Goal: Task Accomplishment & Management: Manage account settings

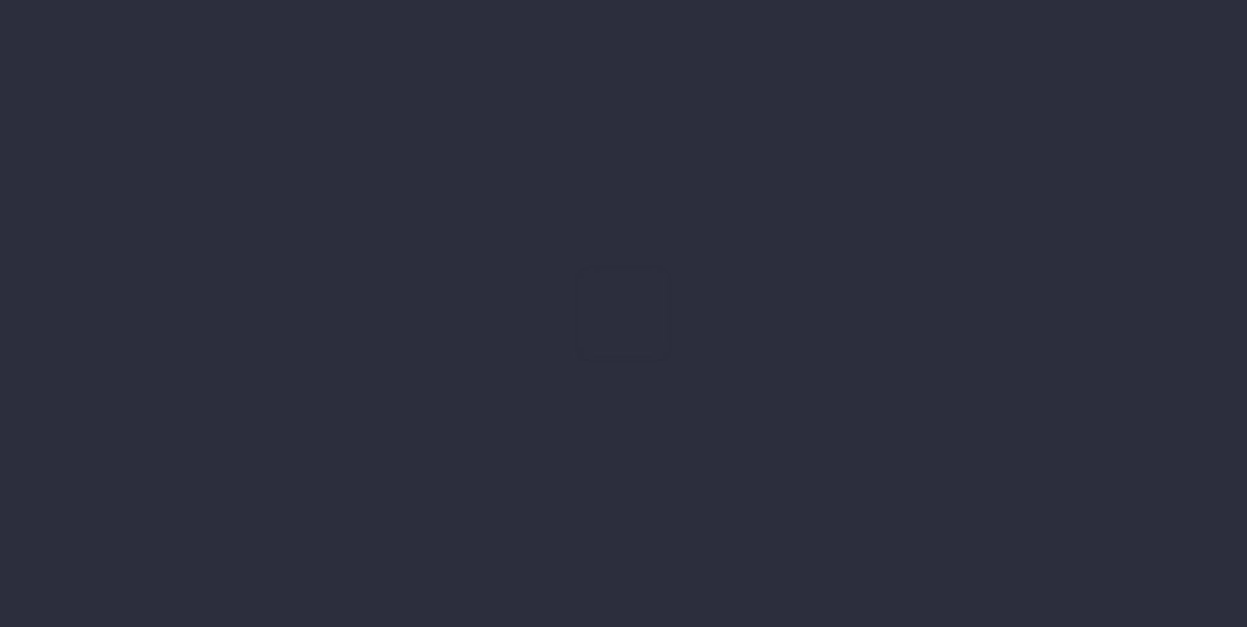
type input "[DATE]"
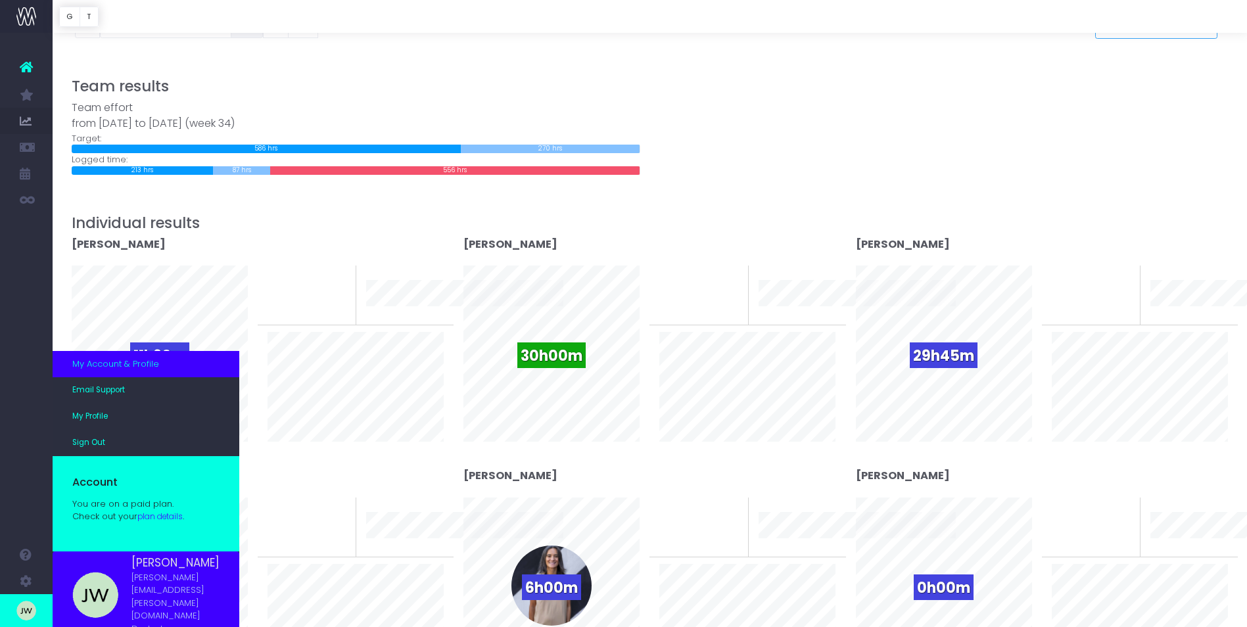
scroll to position [197, 0]
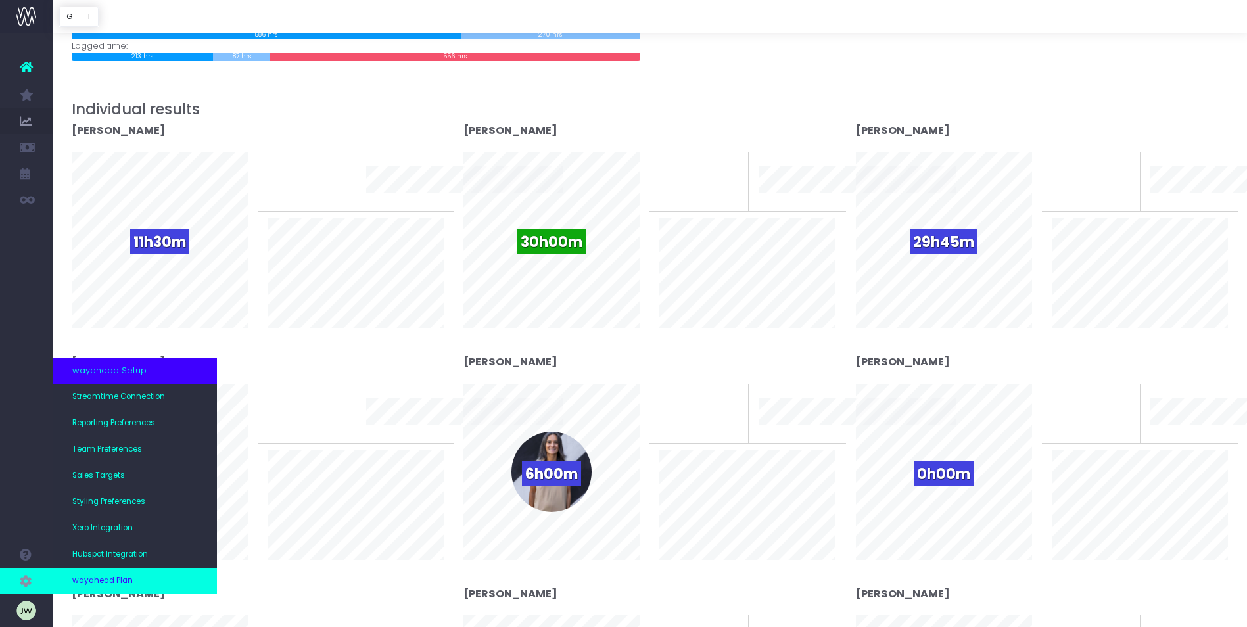
click at [140, 580] on link "wayahead Plan" at bounding box center [135, 581] width 164 height 26
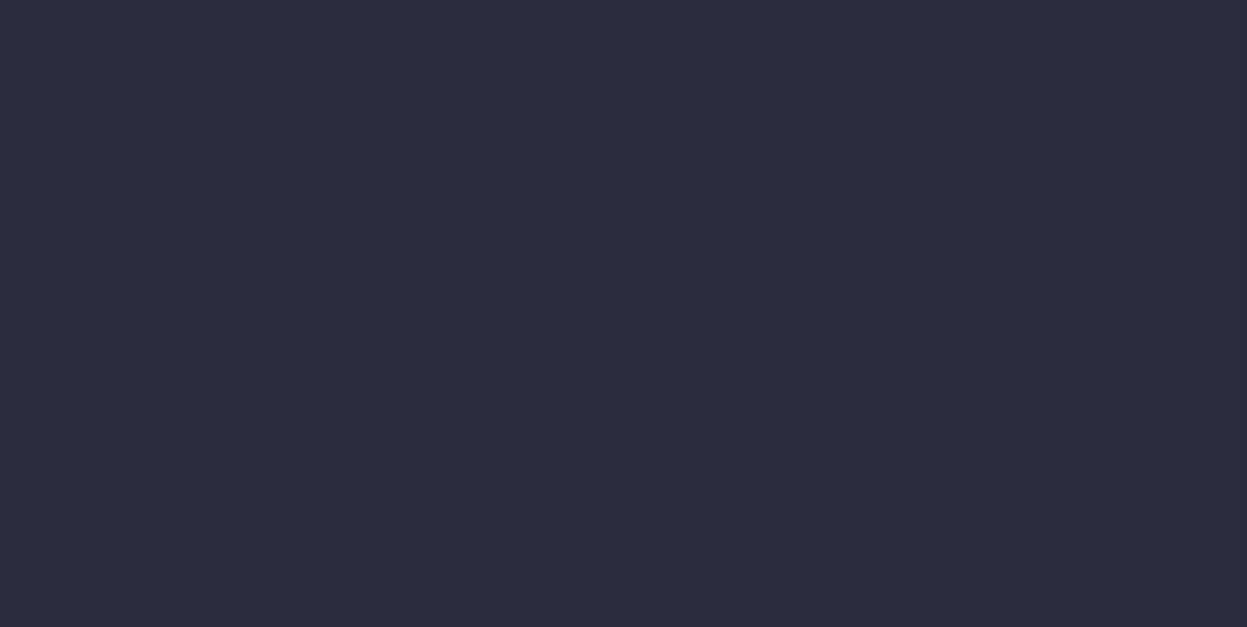
scroll to position [197, 0]
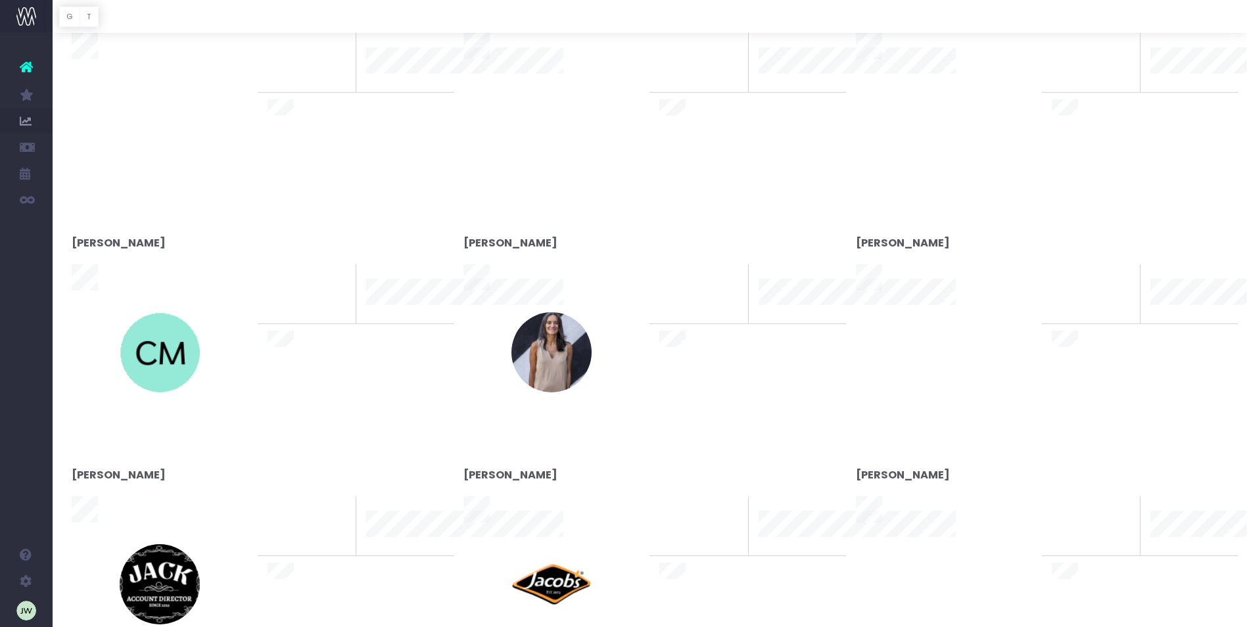
type input "[DATE]"
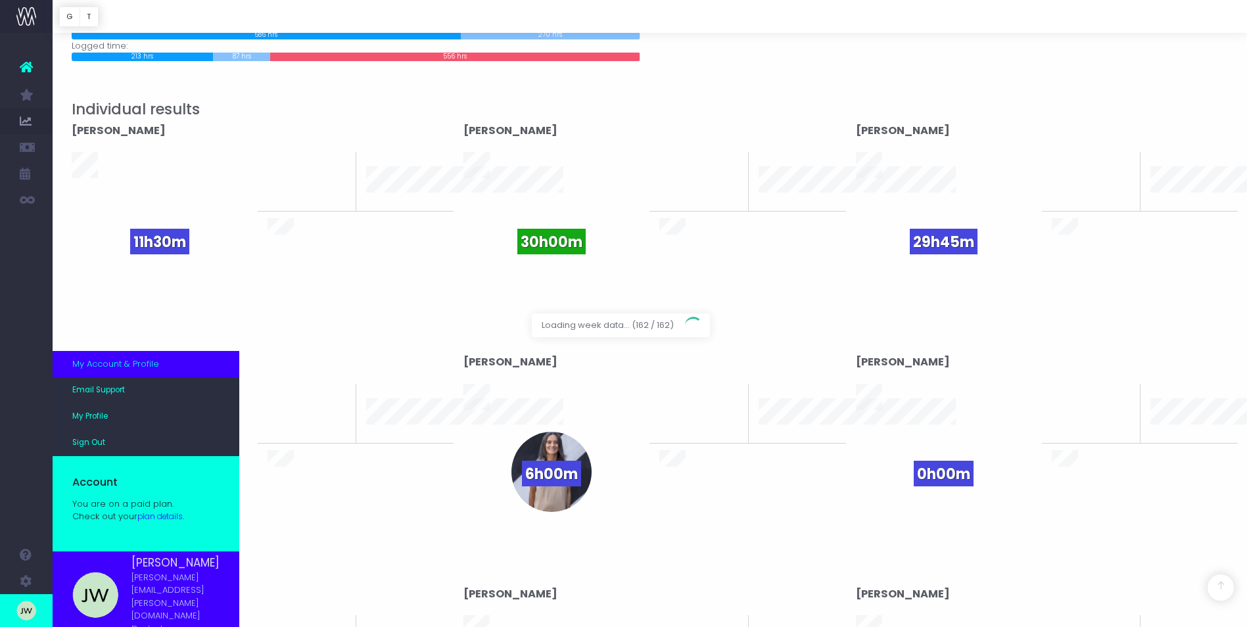
scroll to position [295, 0]
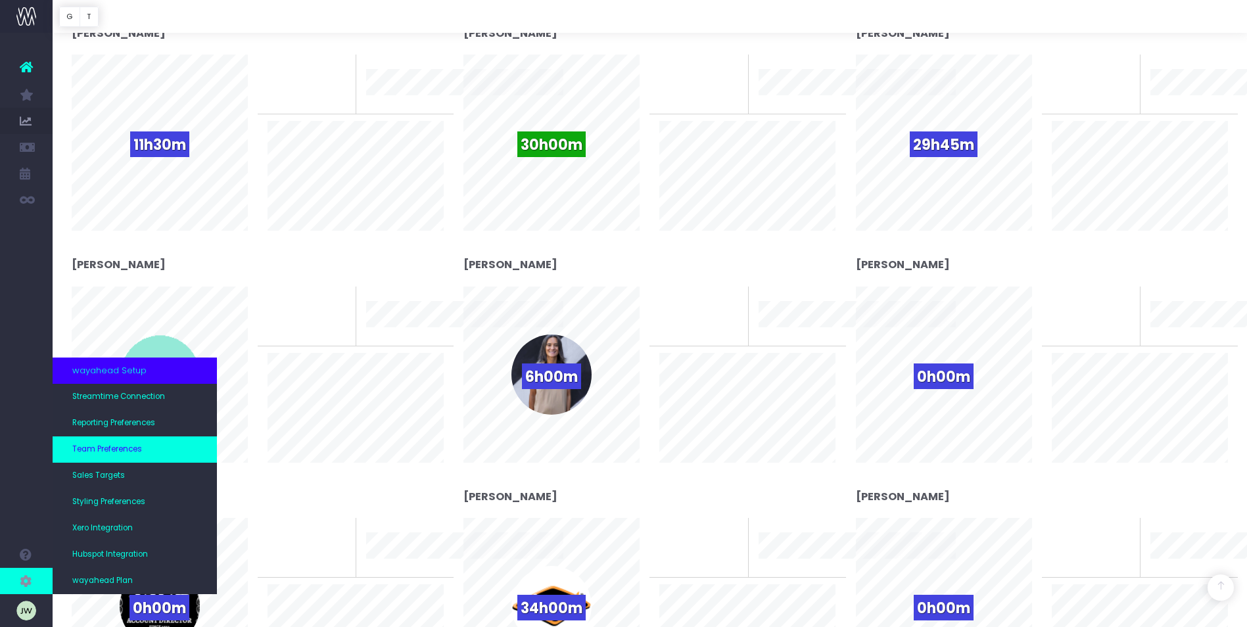
click at [145, 446] on link "Team Preferences" at bounding box center [135, 450] width 164 height 26
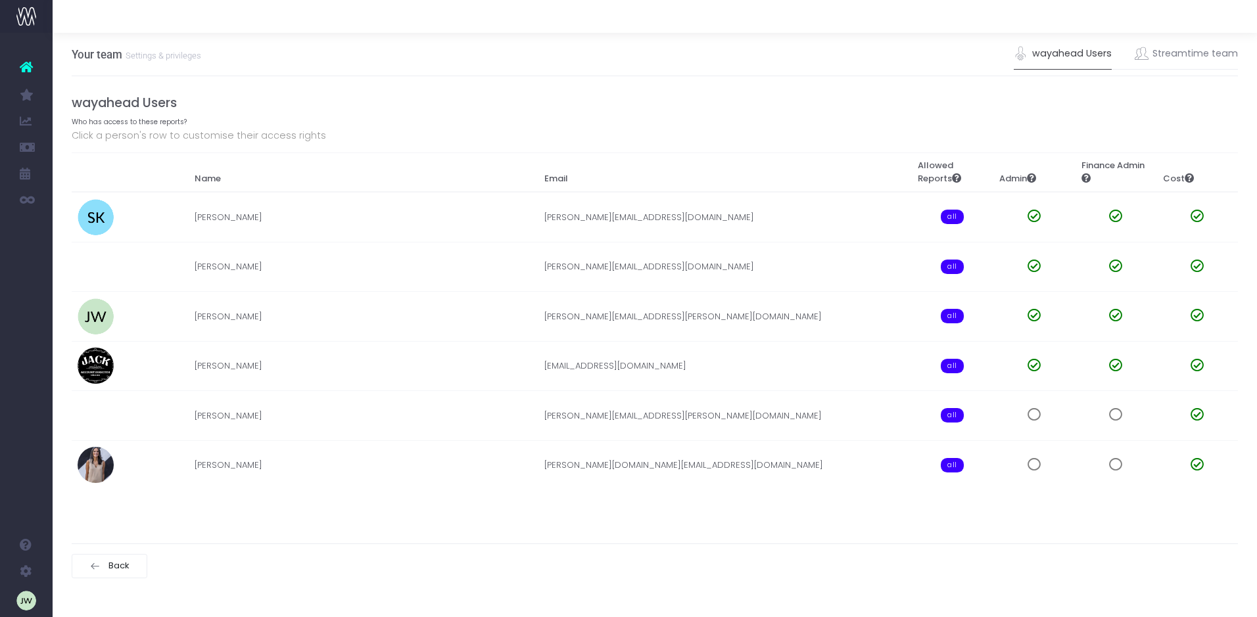
click at [32, 15] on img at bounding box center [26, 17] width 20 height 20
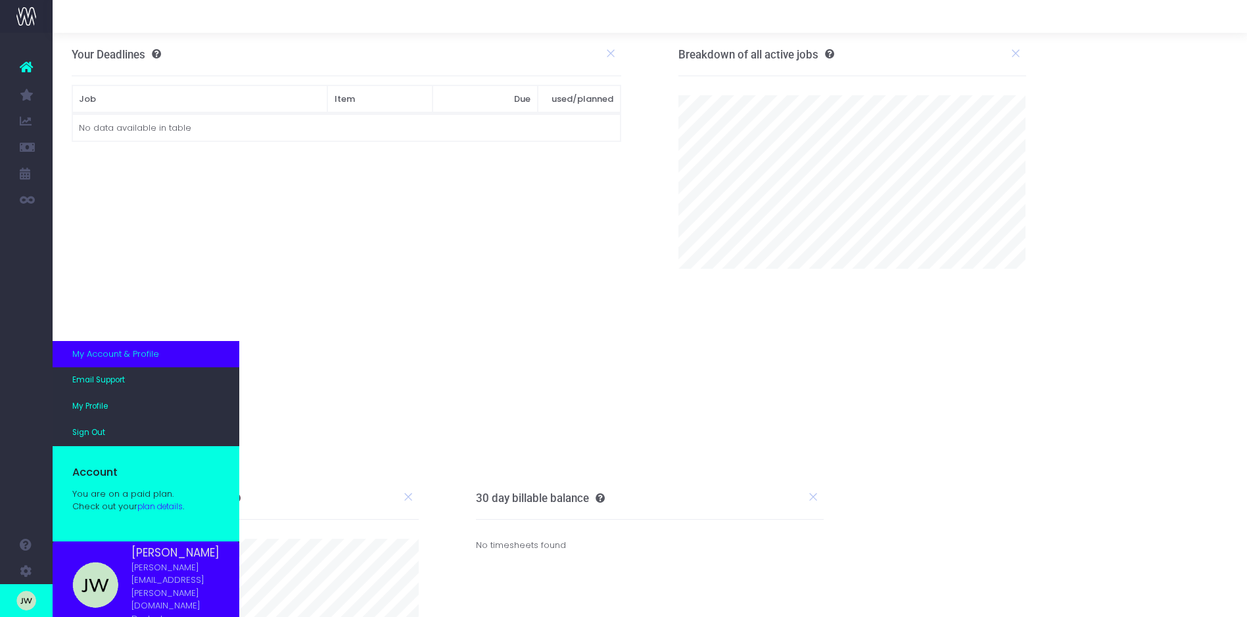
click at [100, 592] on img at bounding box center [95, 585] width 46 height 46
click at [162, 588] on span "[PERSON_NAME][EMAIL_ADDRESS][PERSON_NAME][DOMAIN_NAME]" at bounding box center [175, 586] width 88 height 51
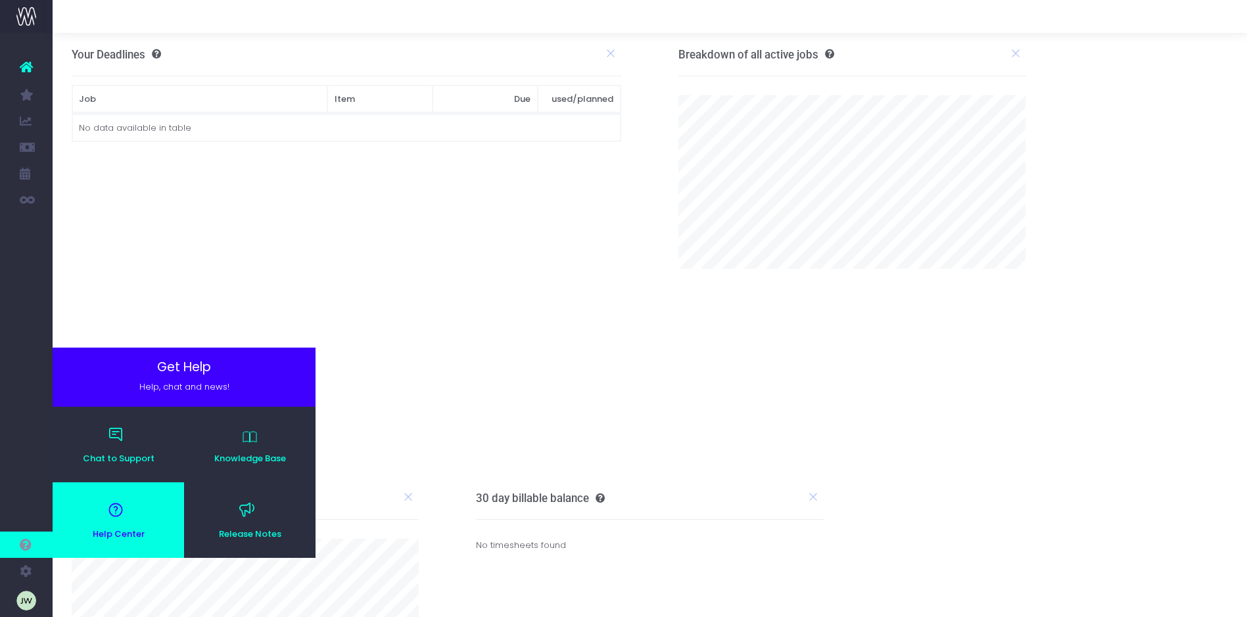
click at [133, 530] on span "Help Center" at bounding box center [118, 534] width 119 height 9
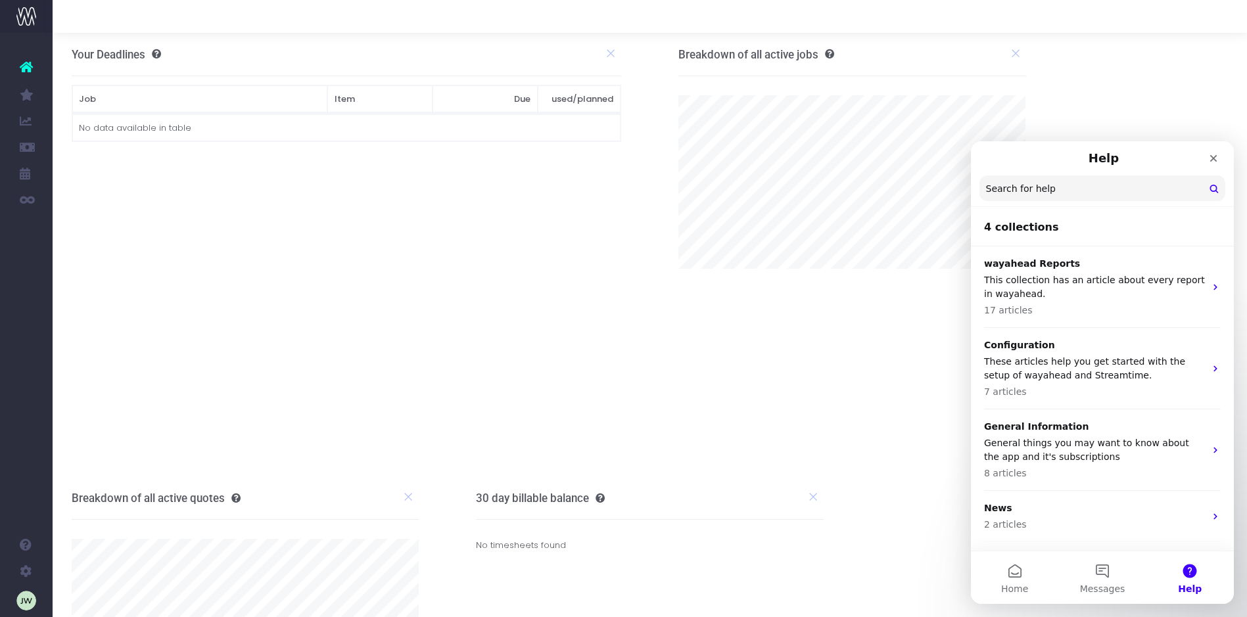
click at [1039, 186] on input "Search for help" at bounding box center [1103, 189] width 246 height 26
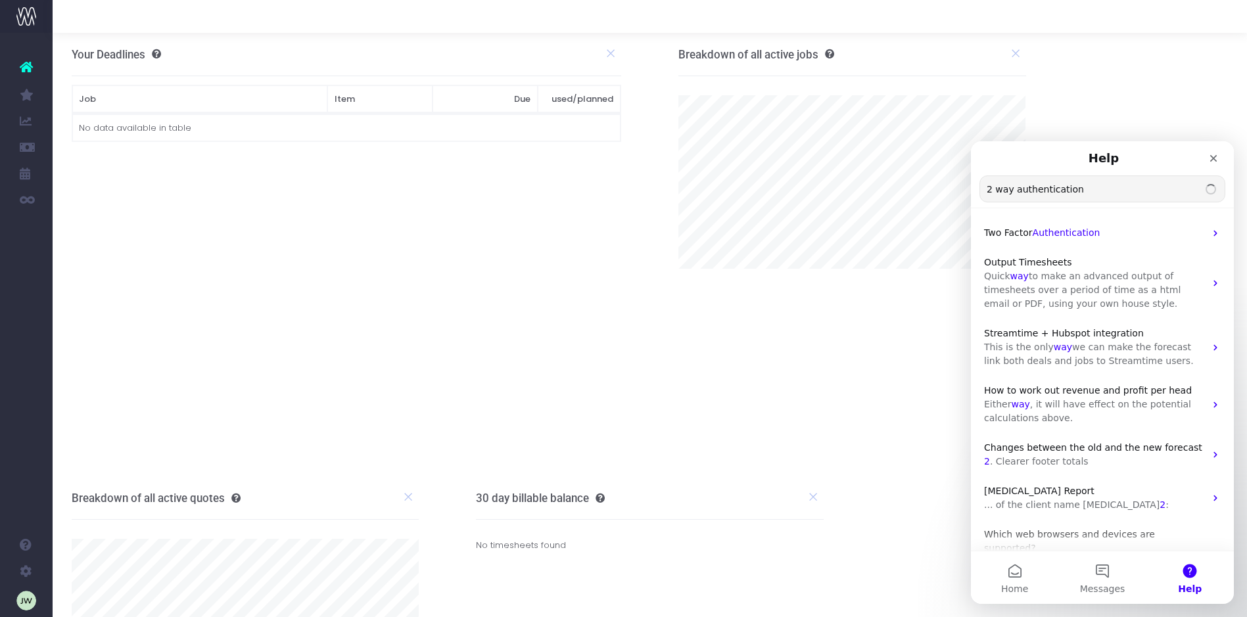
type input "2 way authentication"
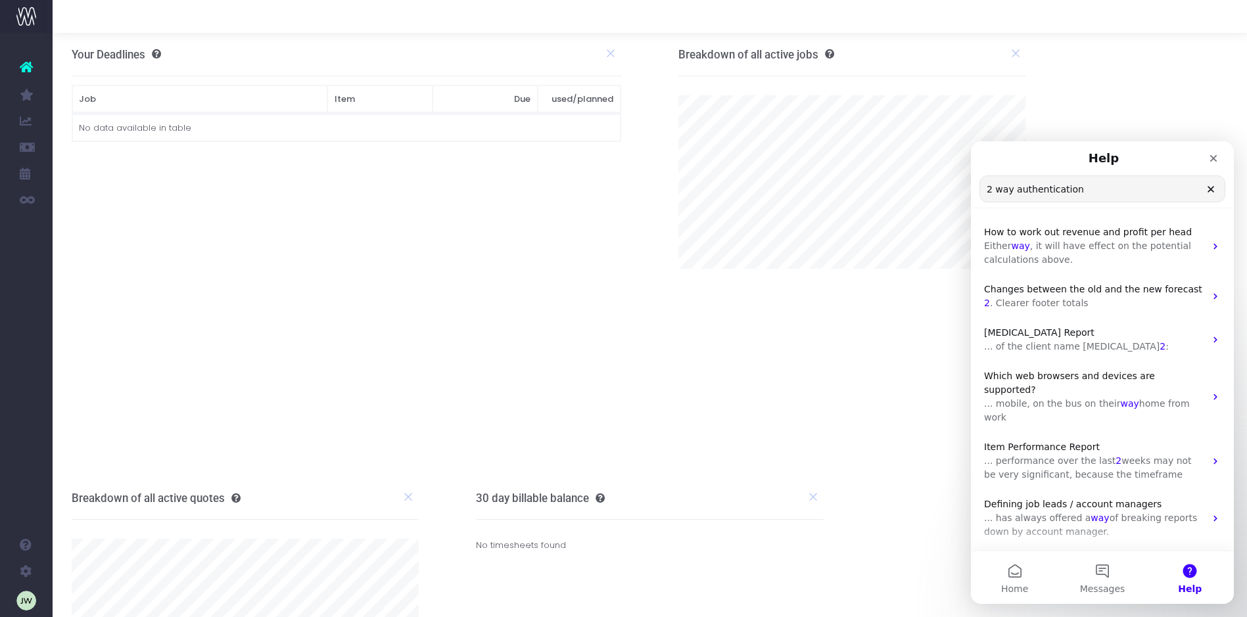
scroll to position [184, 0]
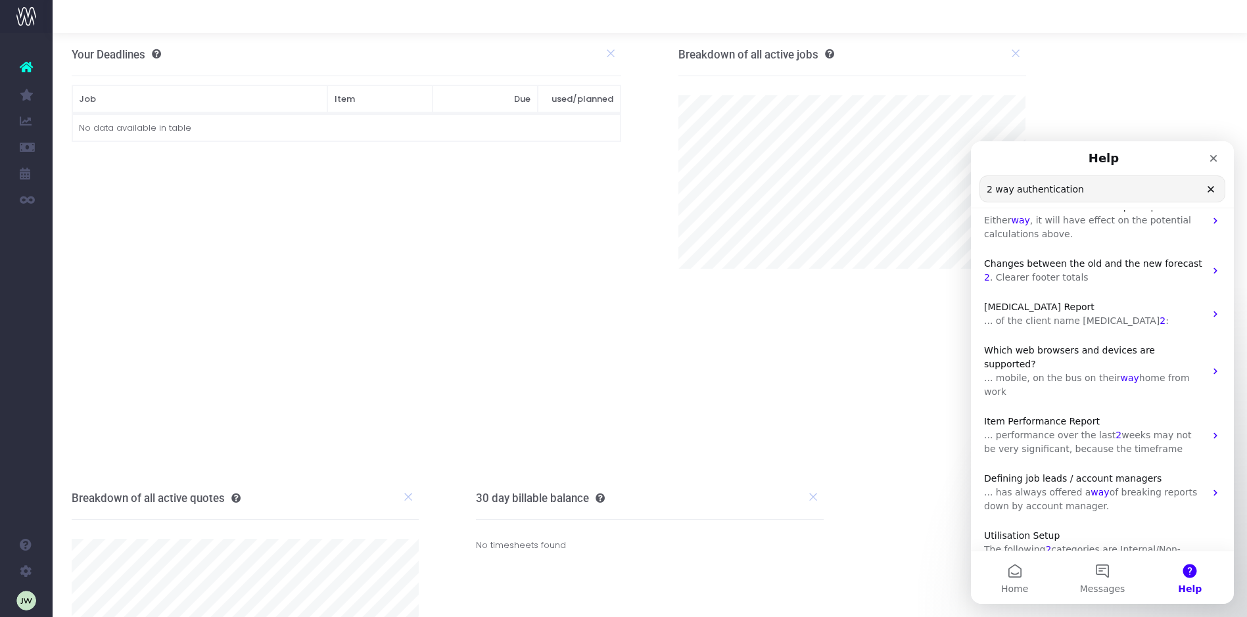
click at [33, 67] on link at bounding box center [26, 67] width 53 height 29
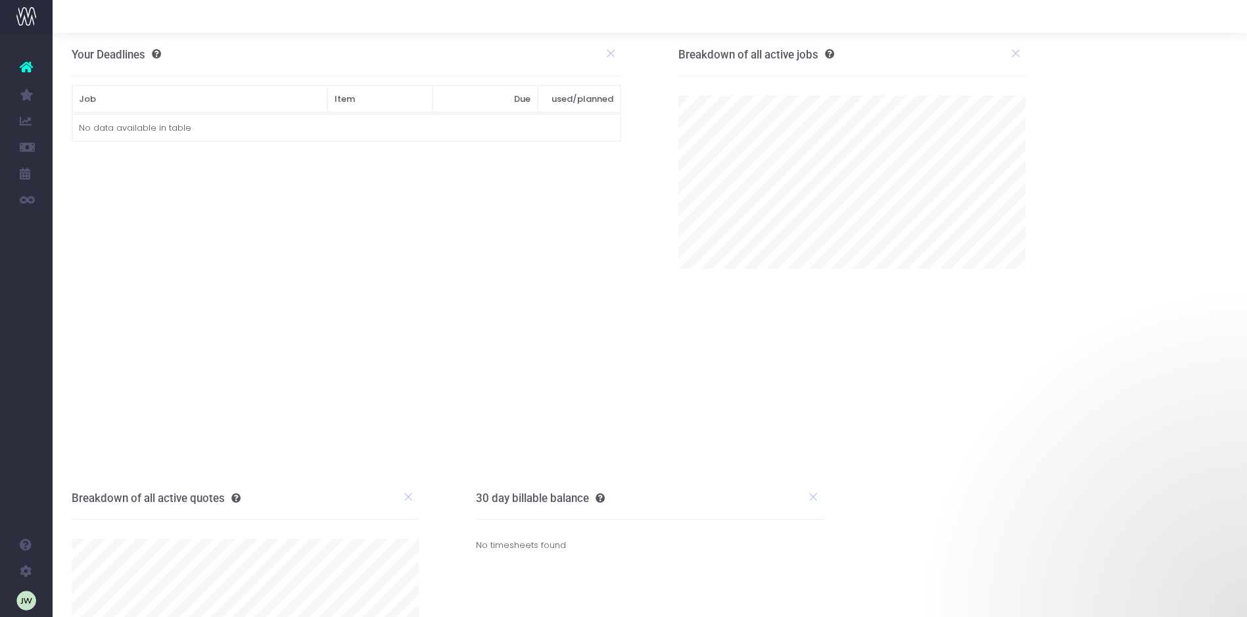
scroll to position [0, 0]
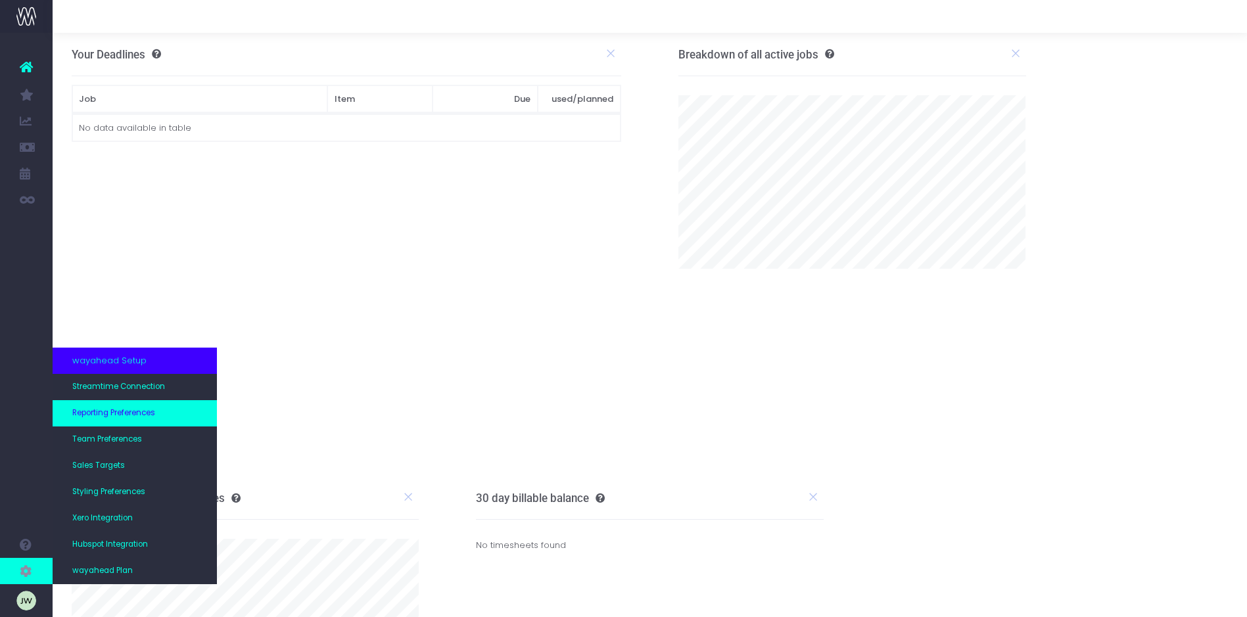
click at [137, 417] on span "Reporting Preferences" at bounding box center [113, 414] width 83 height 12
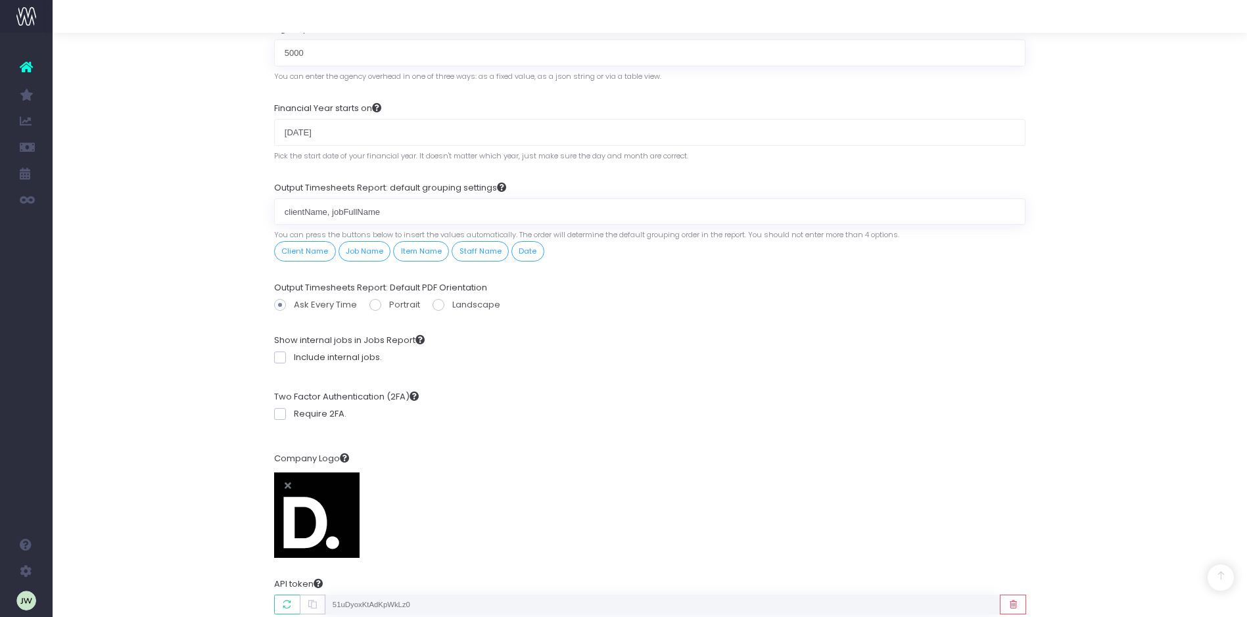
scroll to position [1249, 0]
click at [280, 410] on span at bounding box center [280, 411] width 12 height 12
click at [294, 410] on input "Require 2FA." at bounding box center [298, 408] width 9 height 9
checkbox input "true"
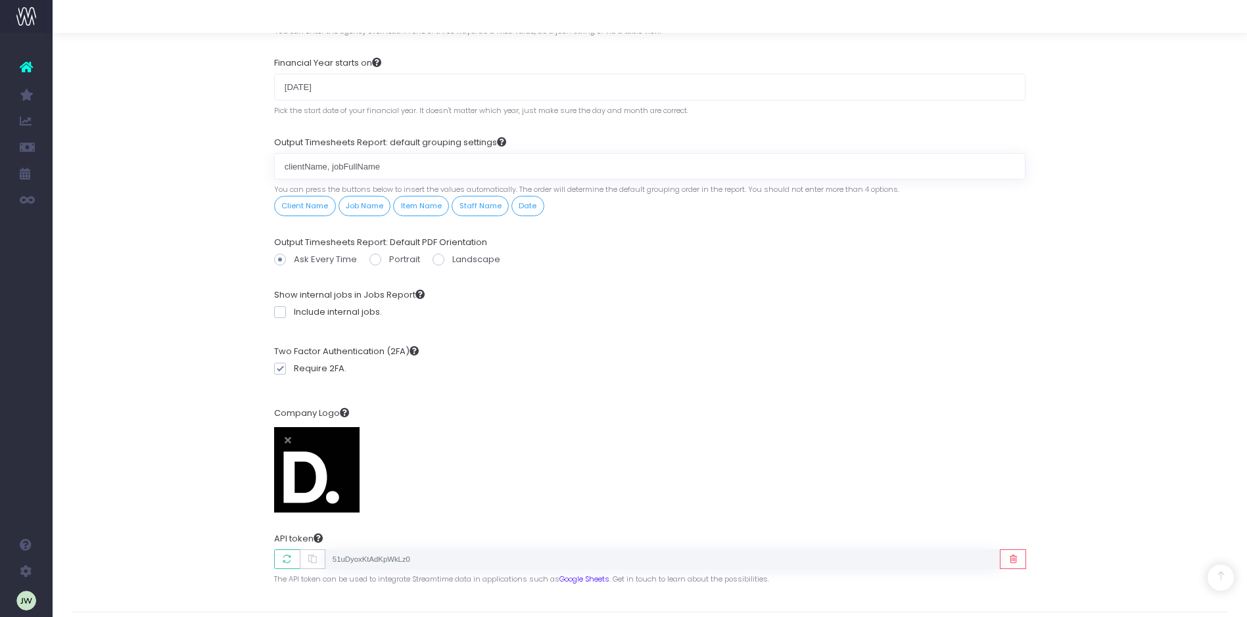
scroll to position [1331, 0]
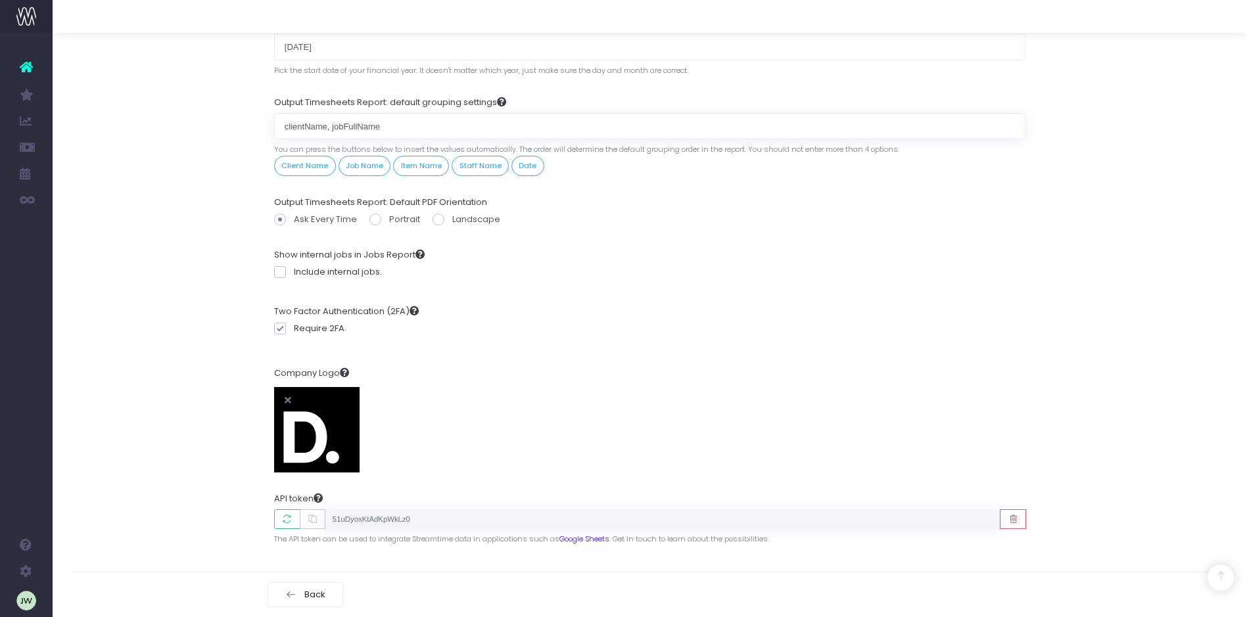
click at [495, 420] on div "Company Logo" at bounding box center [649, 416] width 751 height 131
click at [285, 519] on icon "button" at bounding box center [286, 519] width 11 height 0
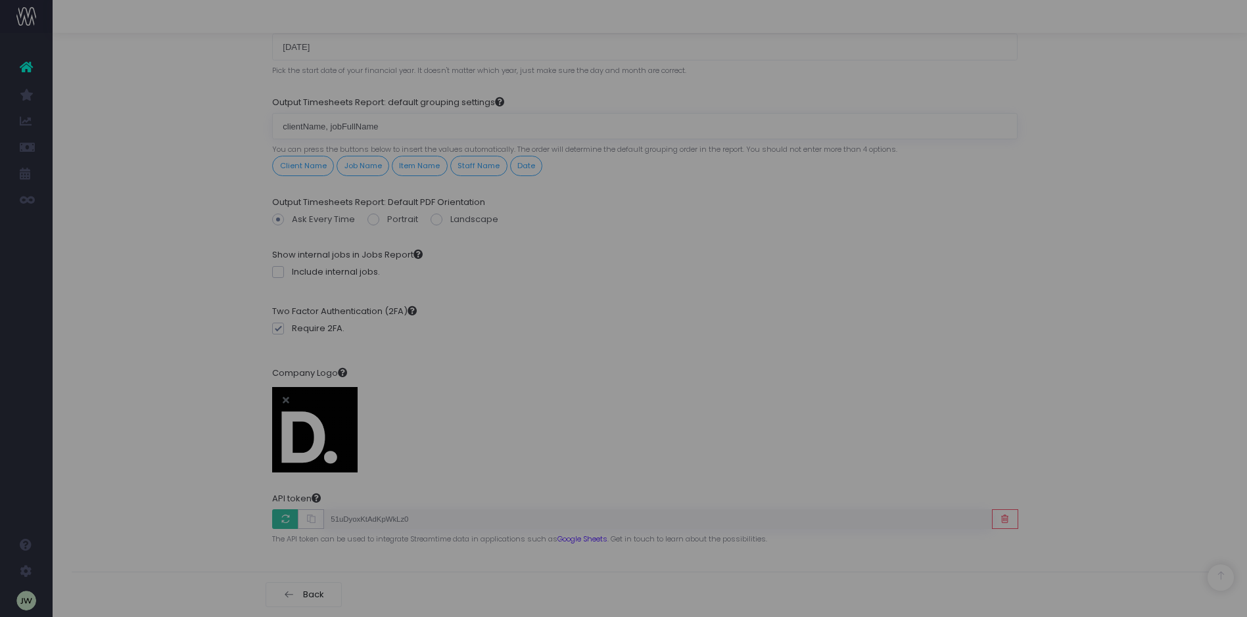
scroll to position [1321, 0]
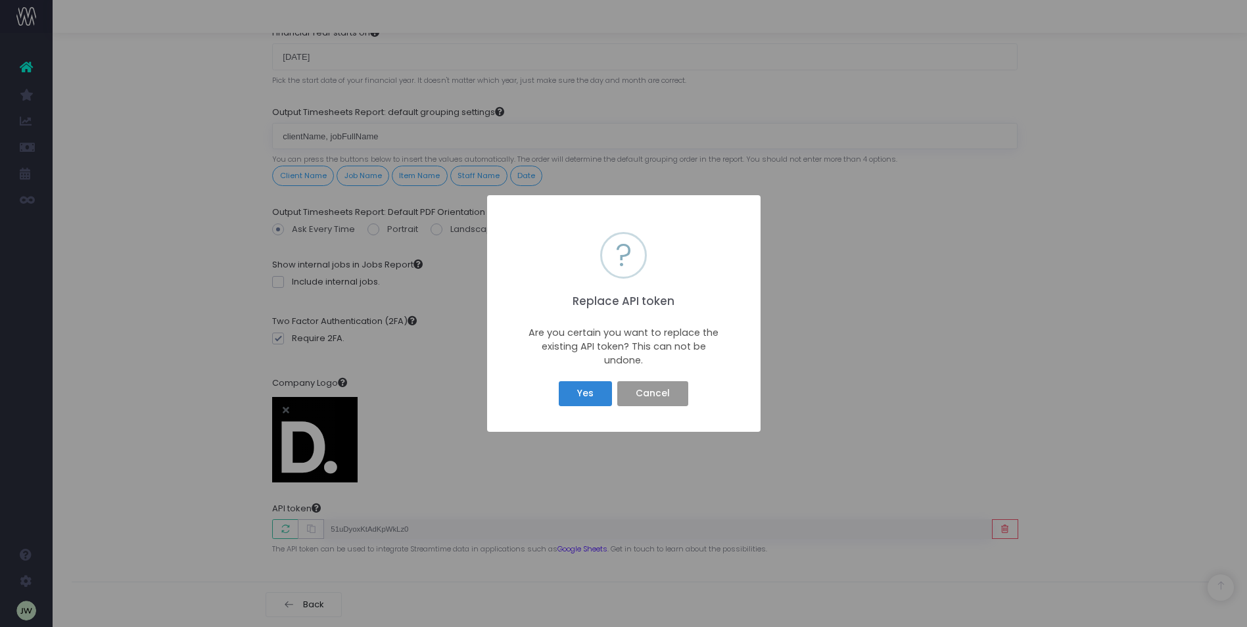
click at [667, 398] on button "Cancel" at bounding box center [652, 393] width 70 height 25
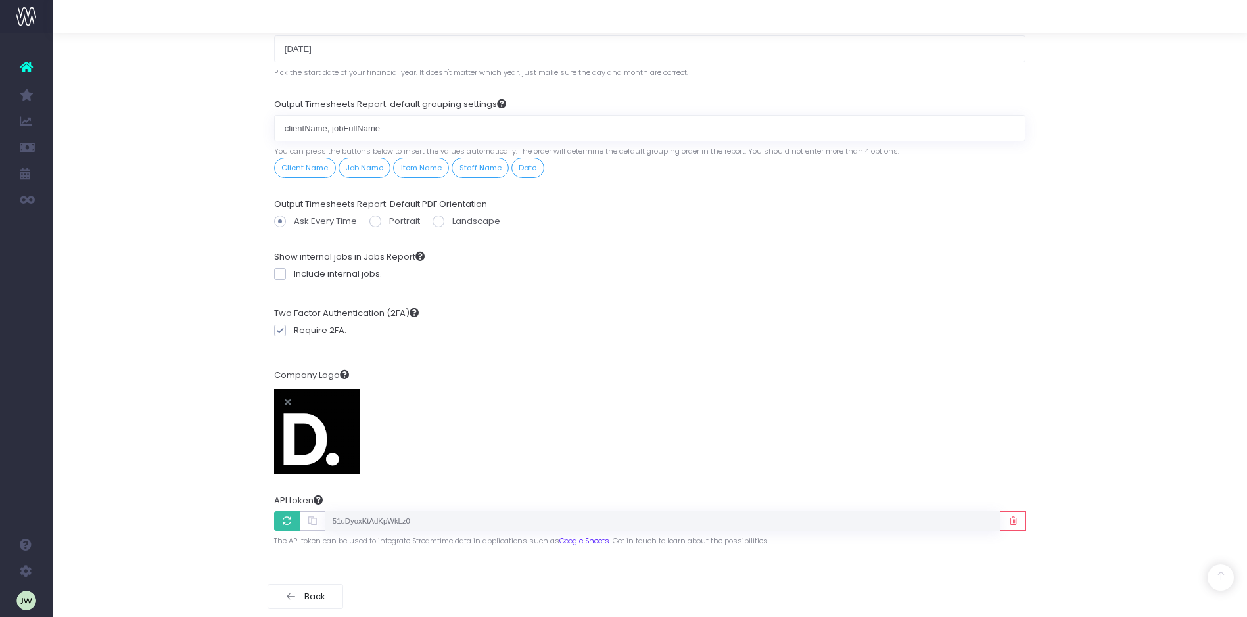
scroll to position [1331, 0]
click at [1227, 582] on div at bounding box center [1221, 578] width 26 height 26
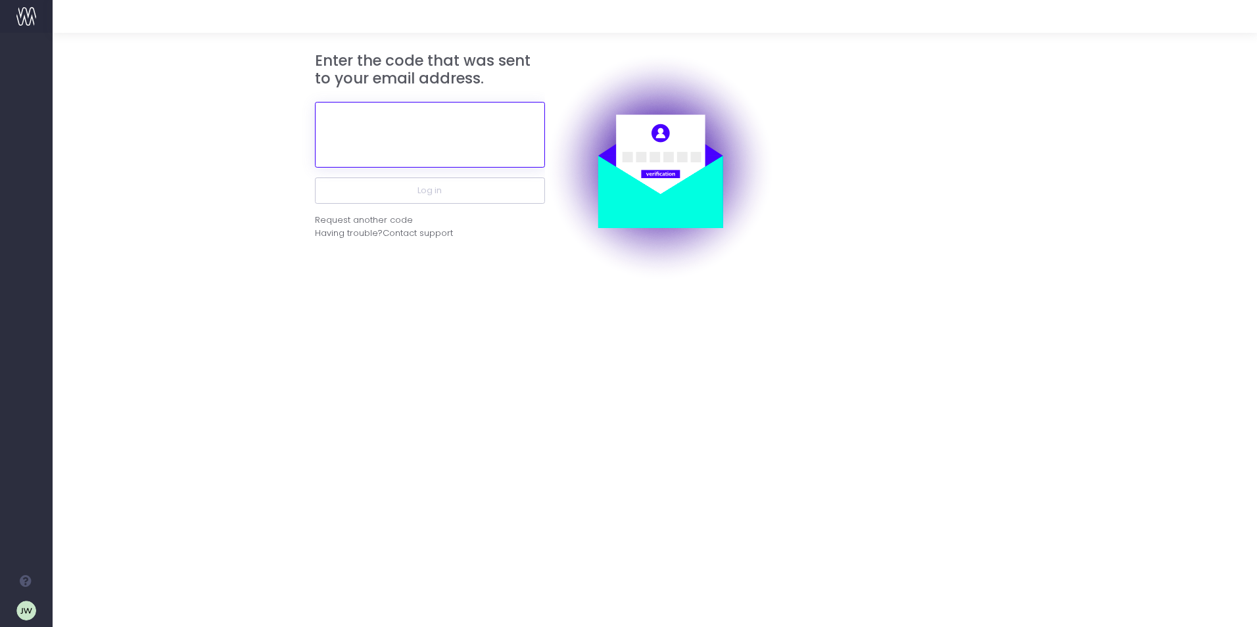
click at [404, 132] on input "text" at bounding box center [430, 135] width 230 height 66
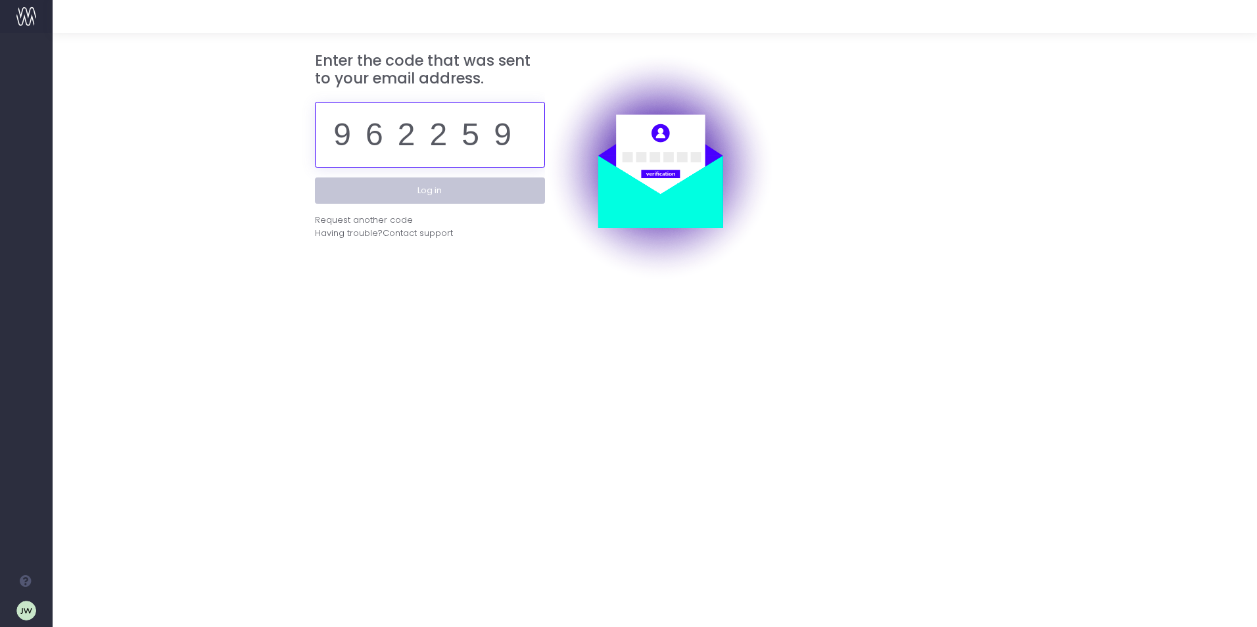
type input "962259"
click at [437, 188] on button "Log in" at bounding box center [430, 191] width 230 height 26
